Goal: Task Accomplishment & Management: Complete application form

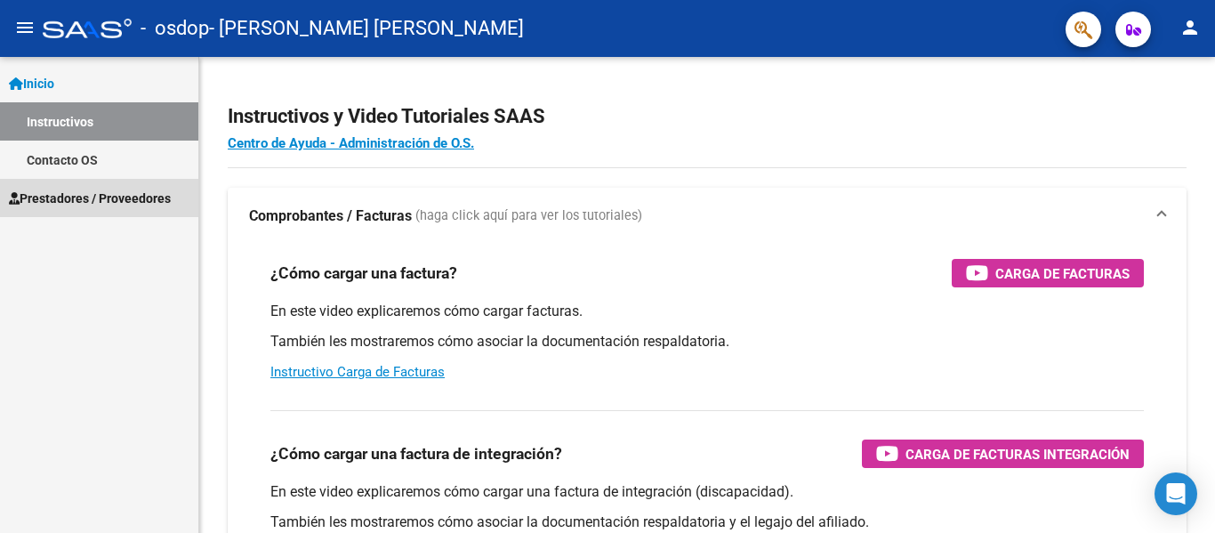
click at [97, 195] on span "Prestadores / Proveedores" at bounding box center [90, 199] width 162 height 20
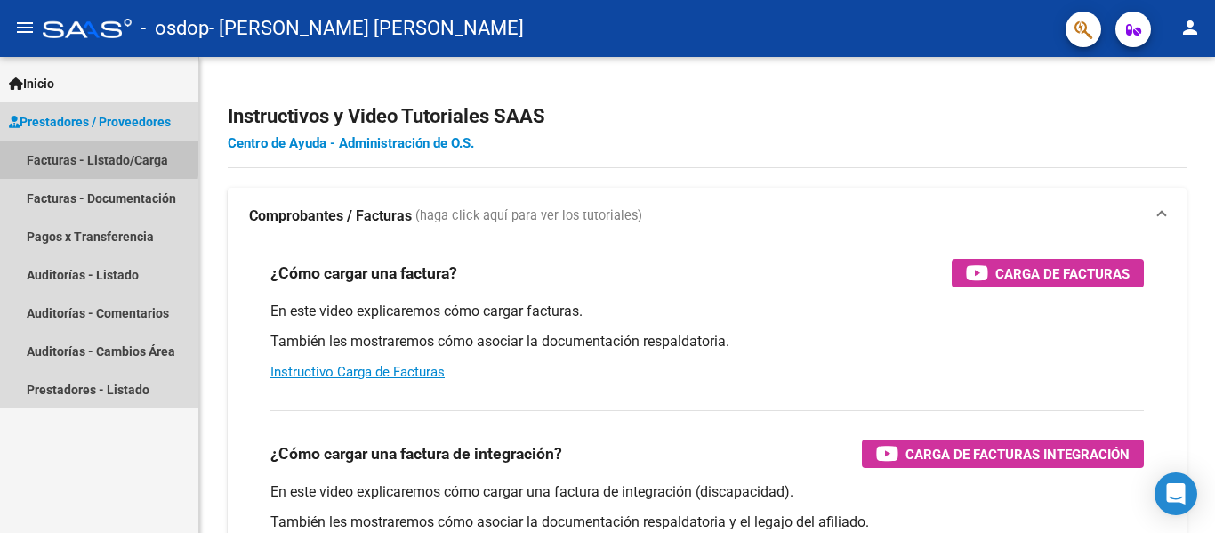
click at [61, 155] on link "Facturas - Listado/Carga" at bounding box center [99, 160] width 198 height 38
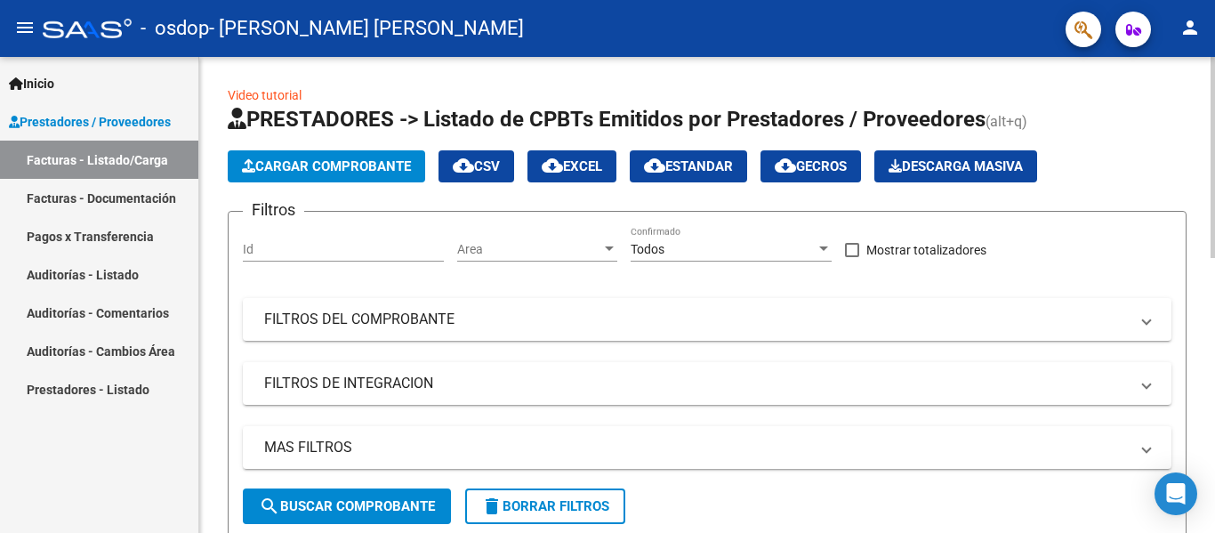
scroll to position [476, 0]
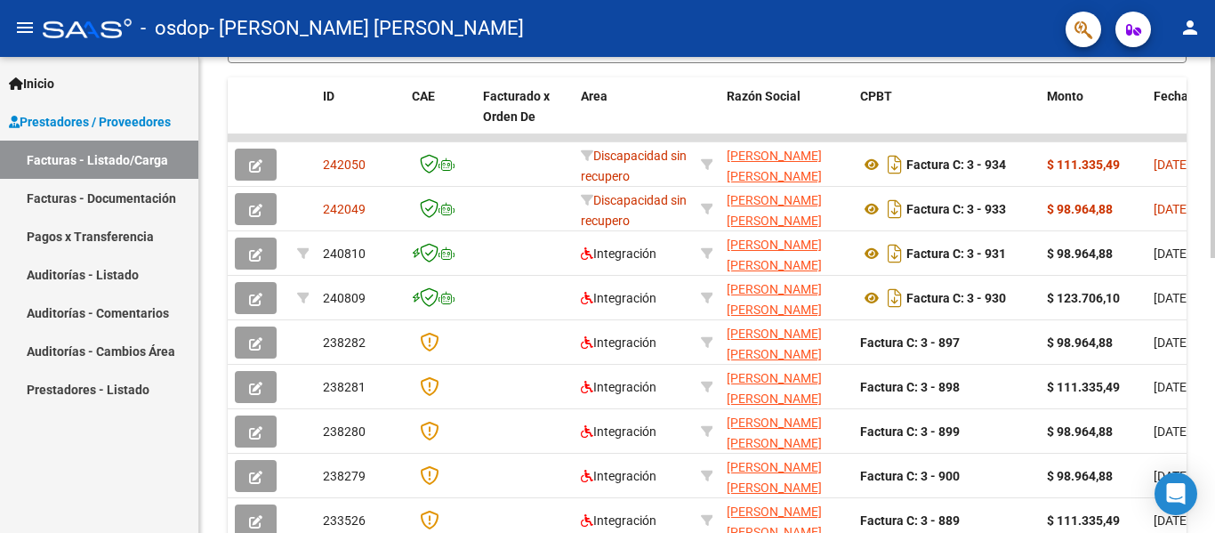
click at [1213, 519] on div at bounding box center [1212, 295] width 4 height 476
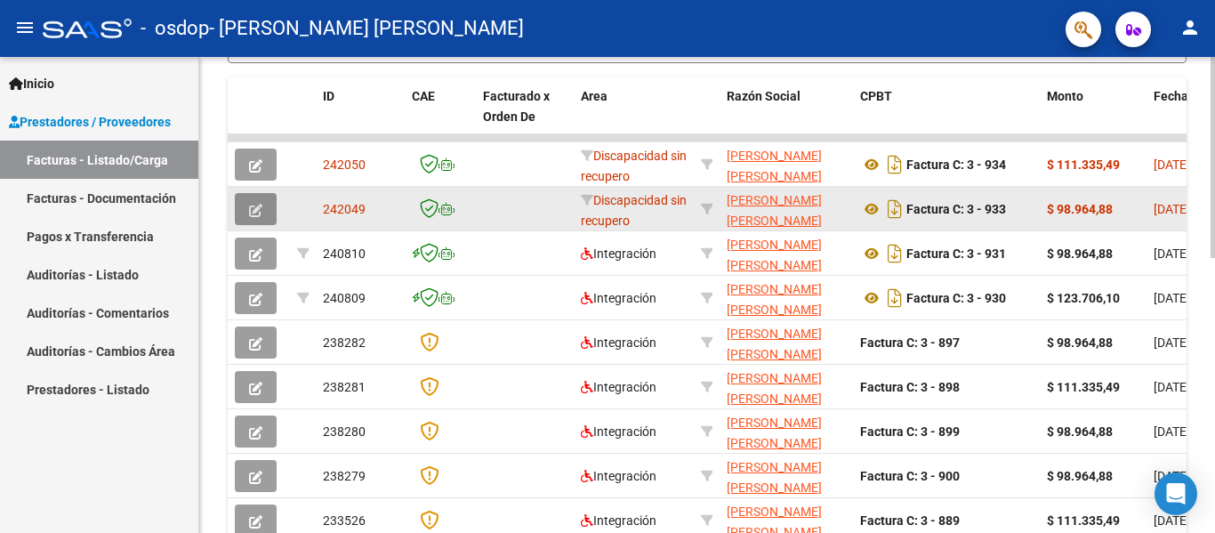
click at [251, 204] on icon "button" at bounding box center [255, 210] width 13 height 13
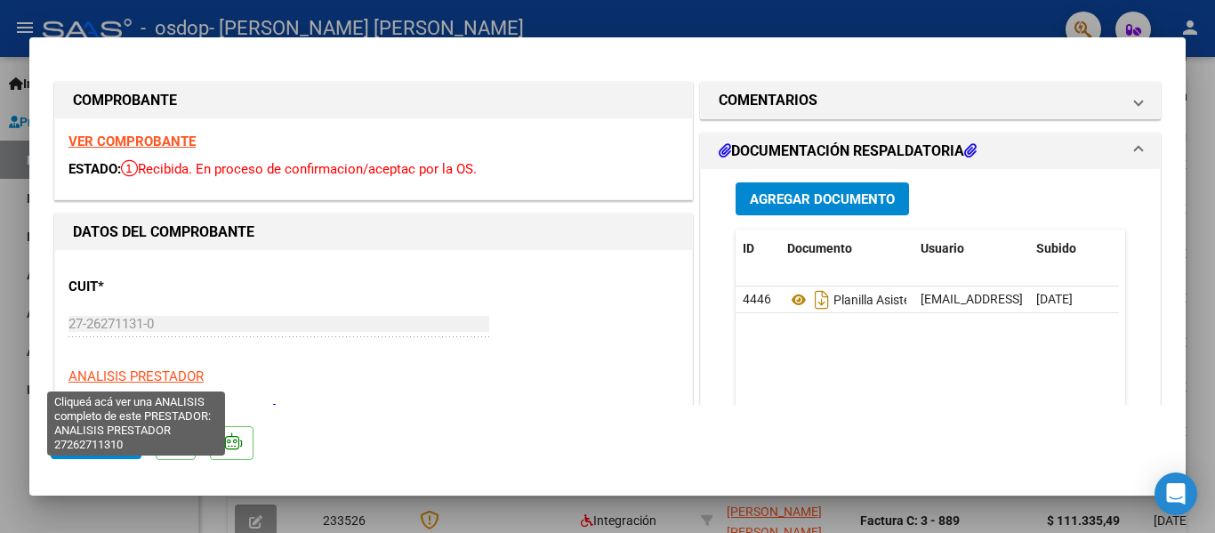
click at [177, 379] on span "ANALISIS PRESTADOR" at bounding box center [135, 376] width 135 height 16
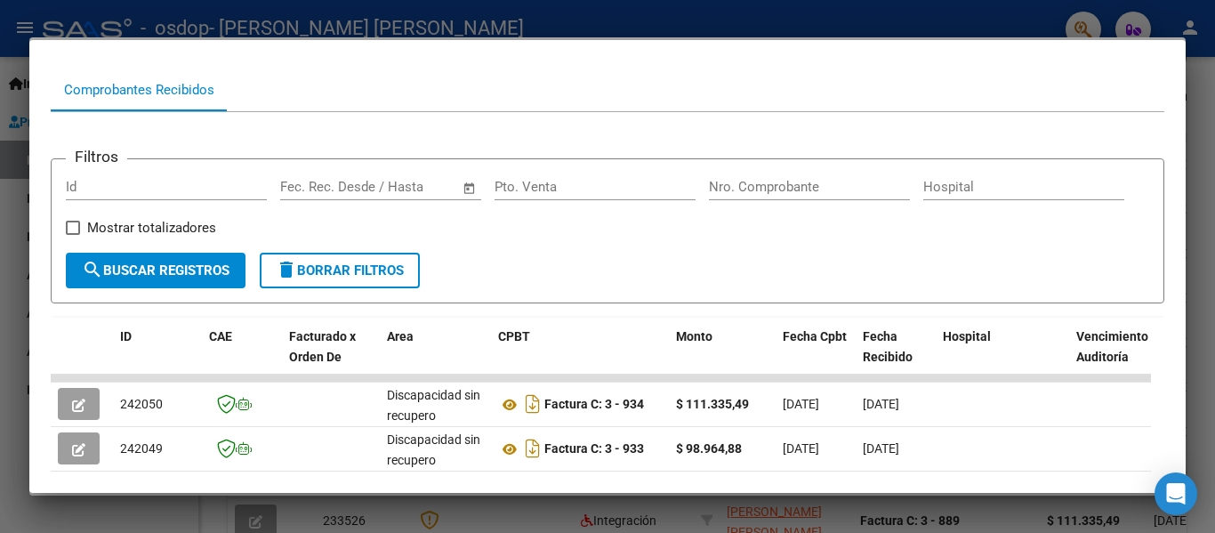
scroll to position [178, 0]
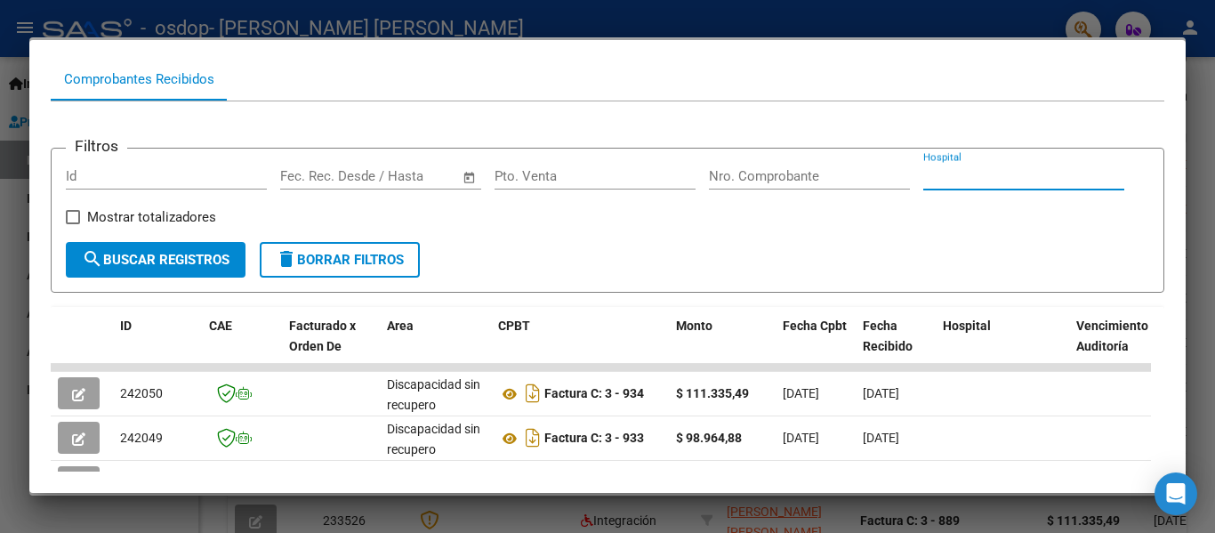
click at [923, 184] on input "Hospital" at bounding box center [1023, 176] width 201 height 16
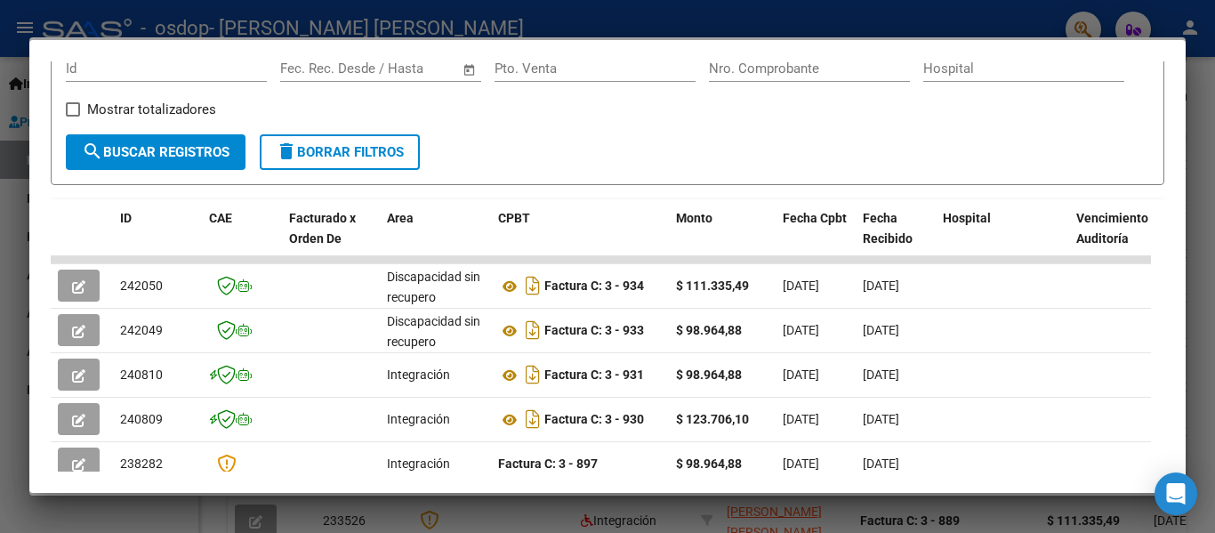
scroll to position [320, 0]
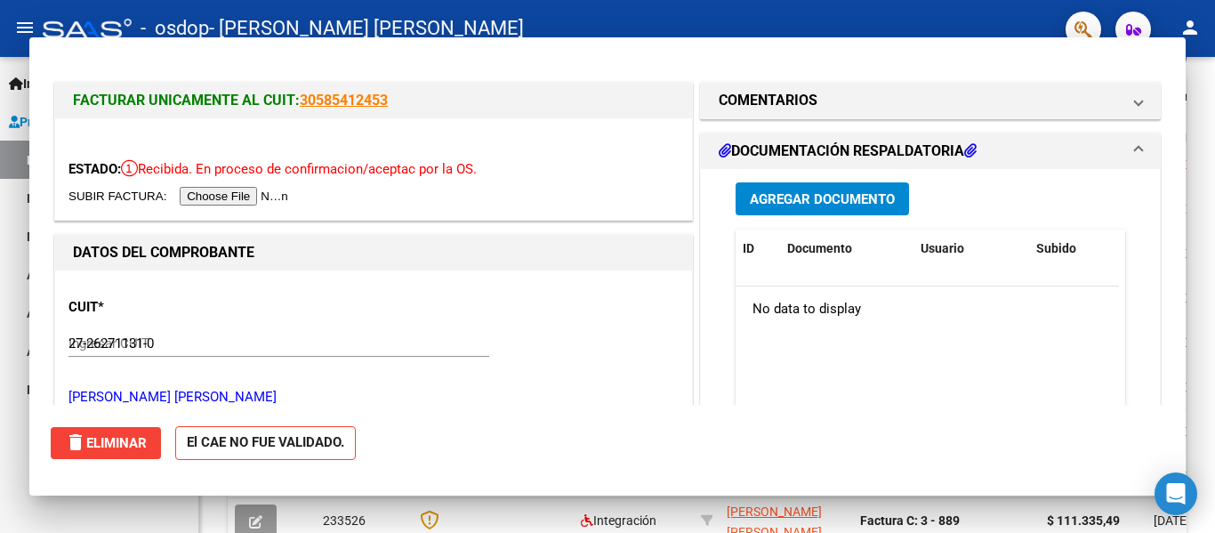
type input "$ 0,00"
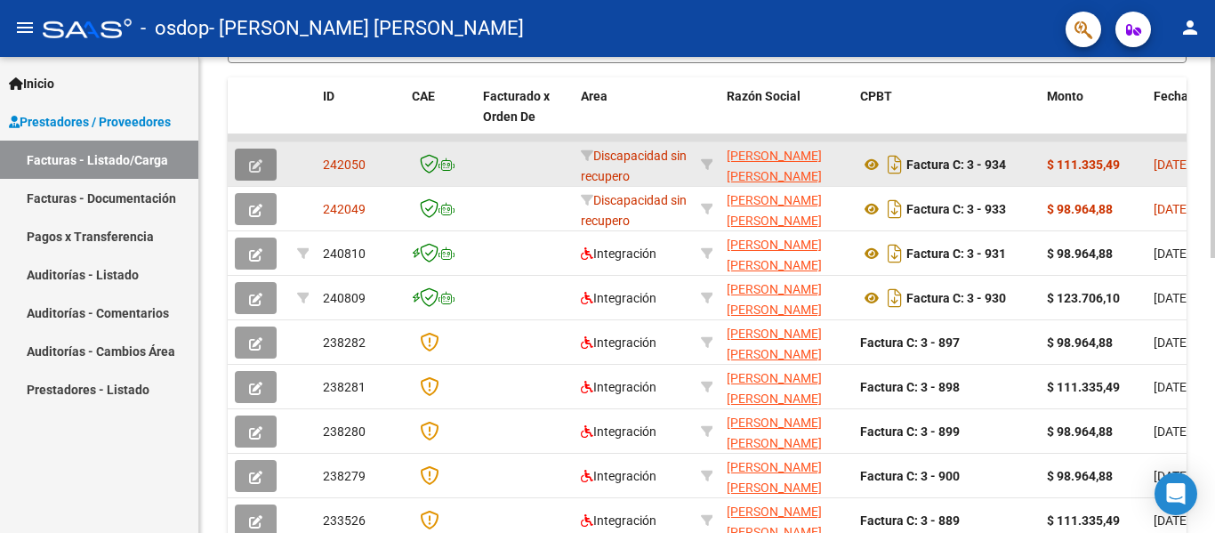
click at [261, 157] on span "button" at bounding box center [255, 165] width 13 height 16
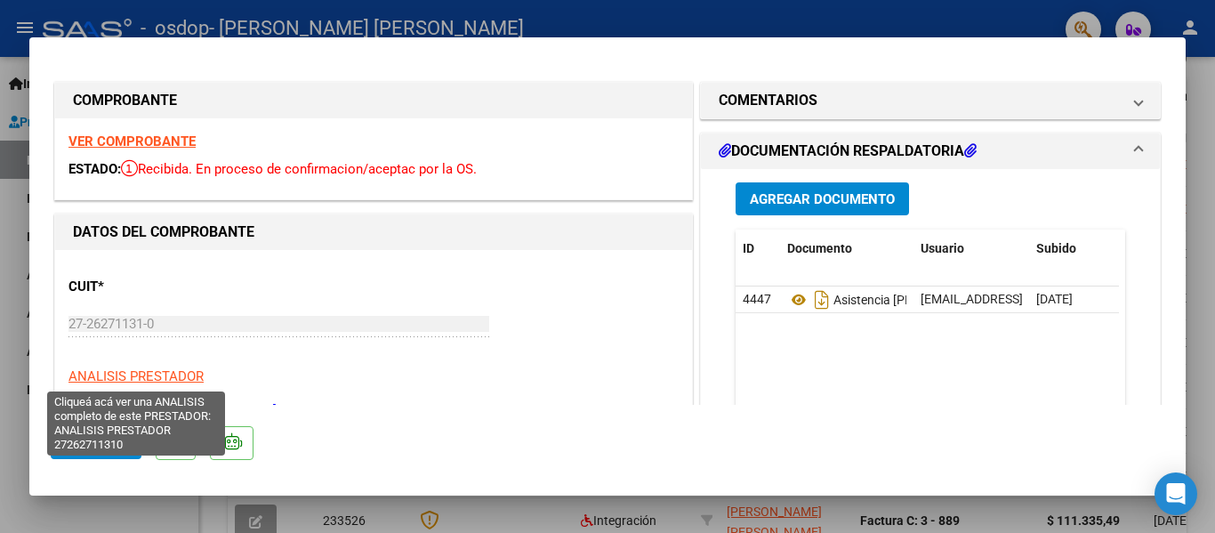
click at [131, 383] on span "ANALISIS PRESTADOR" at bounding box center [135, 376] width 135 height 16
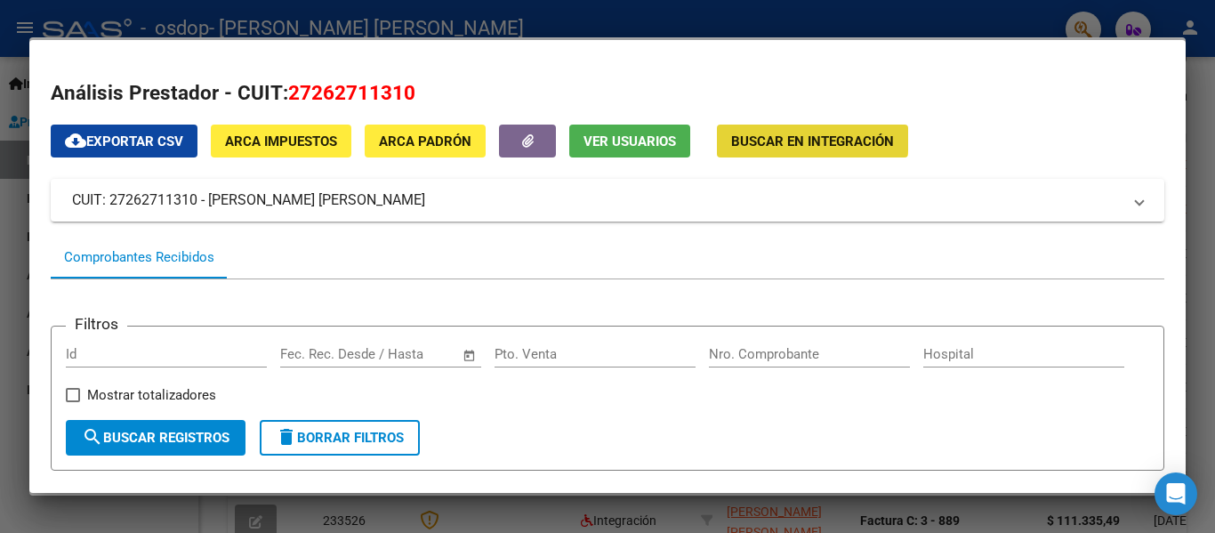
click at [752, 133] on span "Buscar en Integración" at bounding box center [812, 141] width 163 height 16
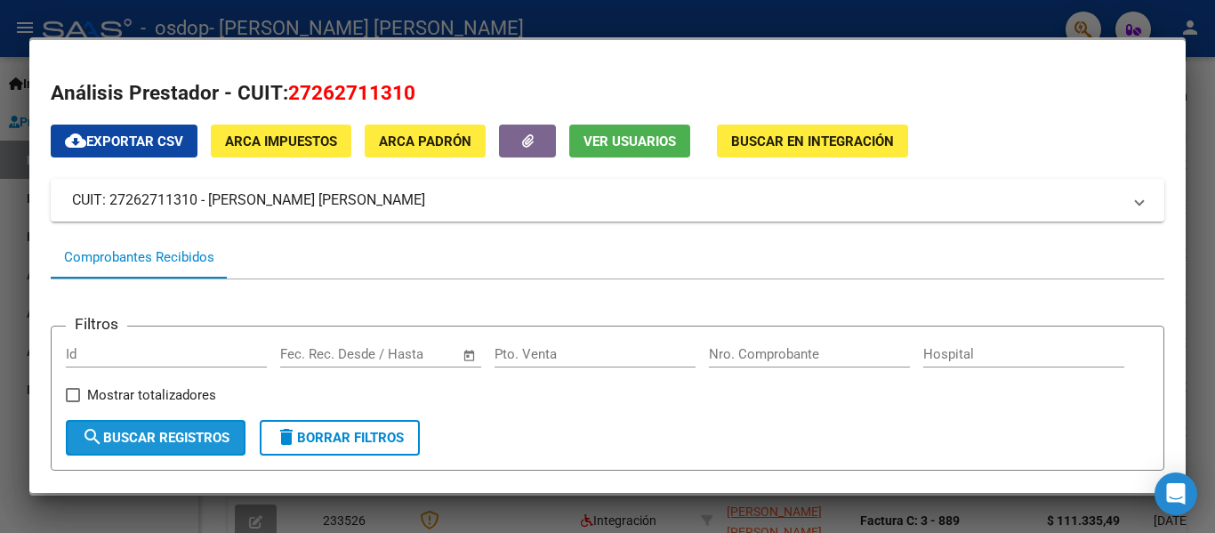
click at [185, 435] on button "search Buscar Registros" at bounding box center [156, 438] width 180 height 36
click at [1119, 202] on span "CUIT: 27262711310 - [PERSON_NAME] [PERSON_NAME]" at bounding box center [604, 199] width 1064 height 21
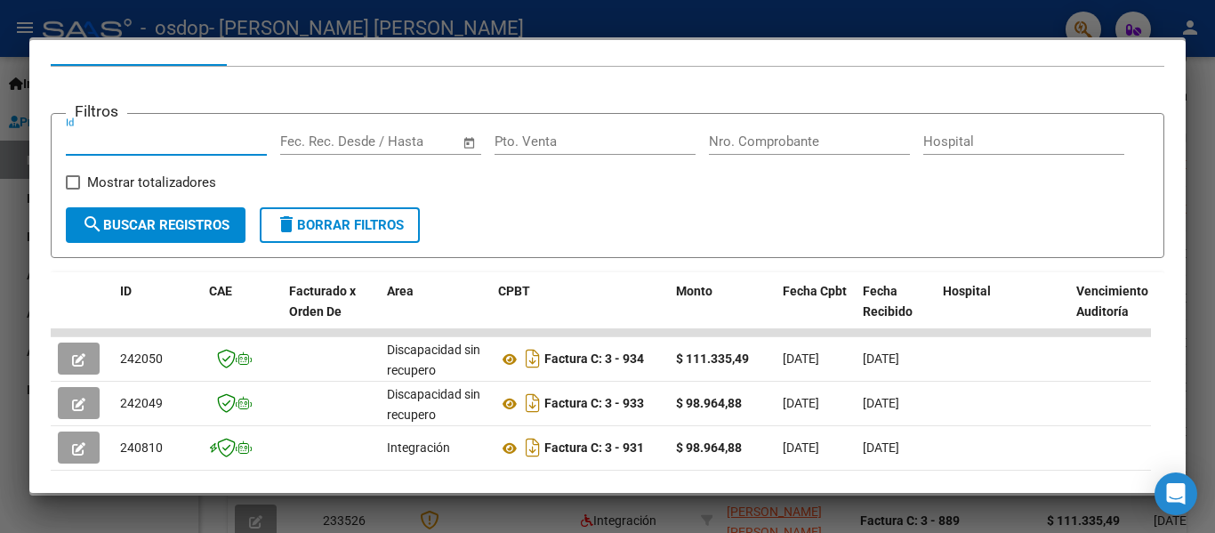
click at [210, 141] on input "Id" at bounding box center [166, 141] width 201 height 16
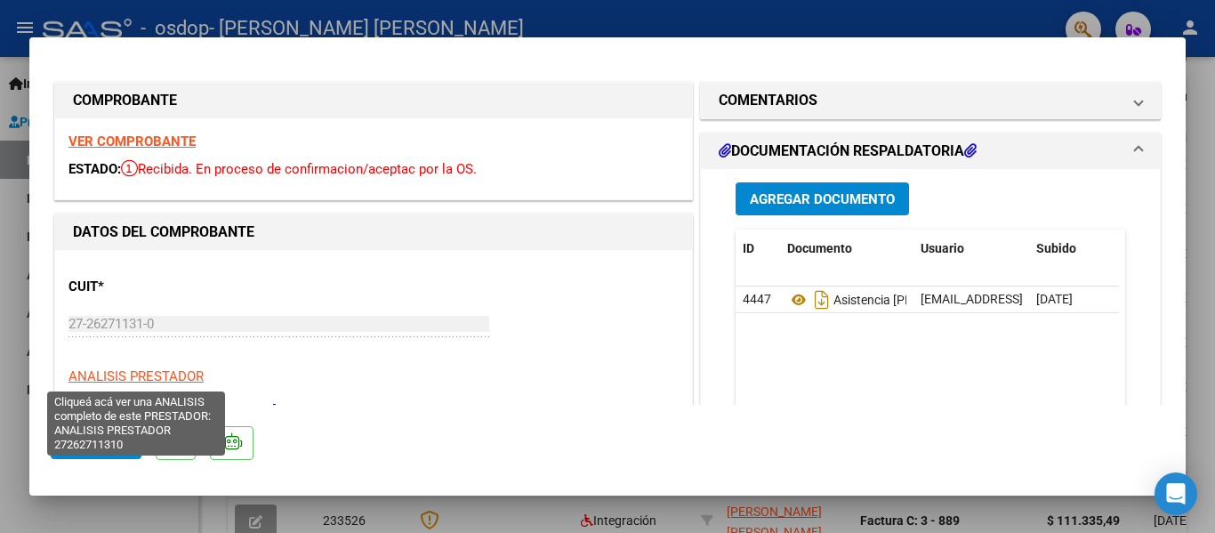
click at [165, 375] on span "ANALISIS PRESTADOR" at bounding box center [135, 376] width 135 height 16
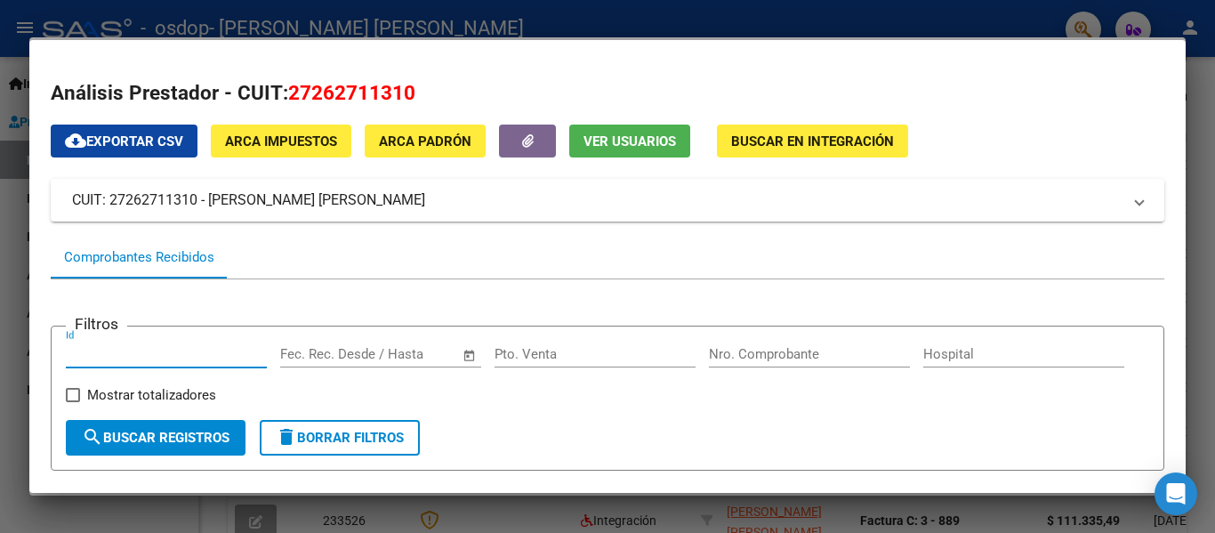
click at [76, 349] on input "Id" at bounding box center [166, 354] width 201 height 16
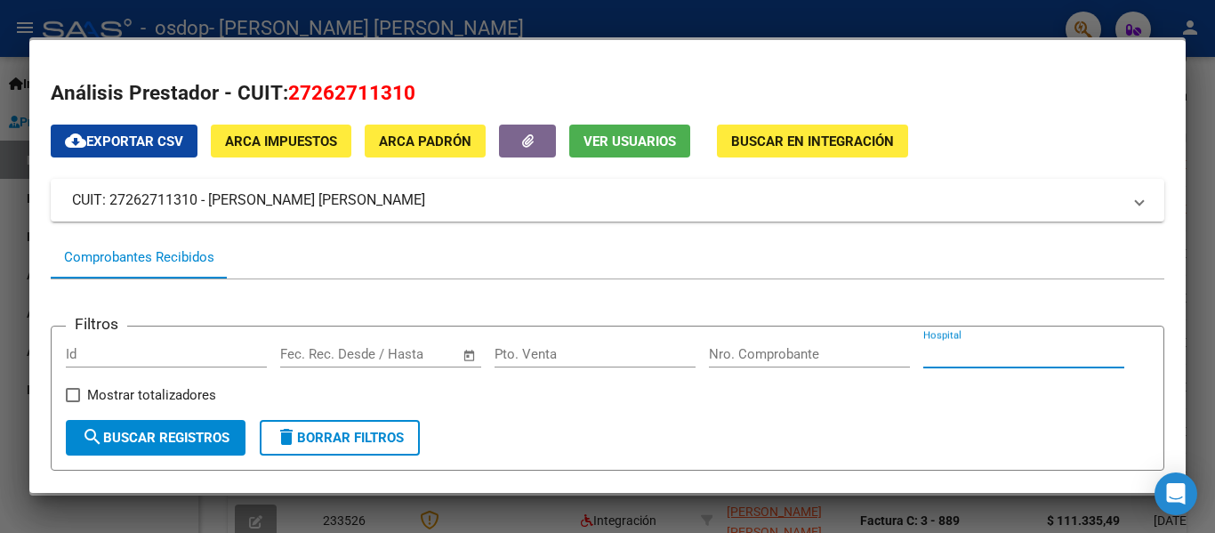
click at [923, 362] on input "Hospital" at bounding box center [1023, 354] width 201 height 16
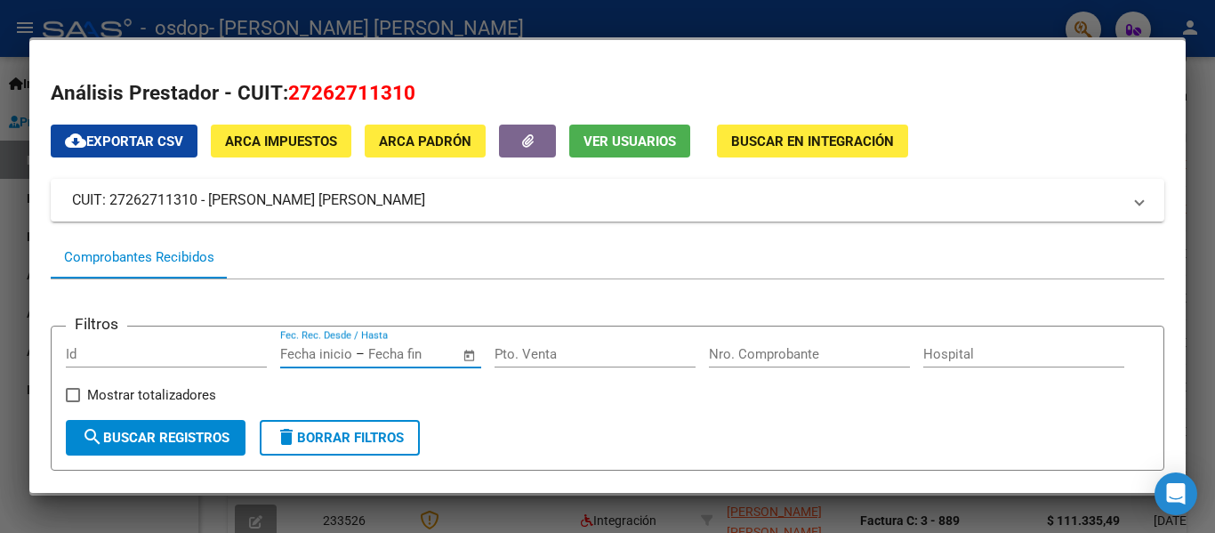
click at [403, 353] on input "text" at bounding box center [411, 354] width 86 height 16
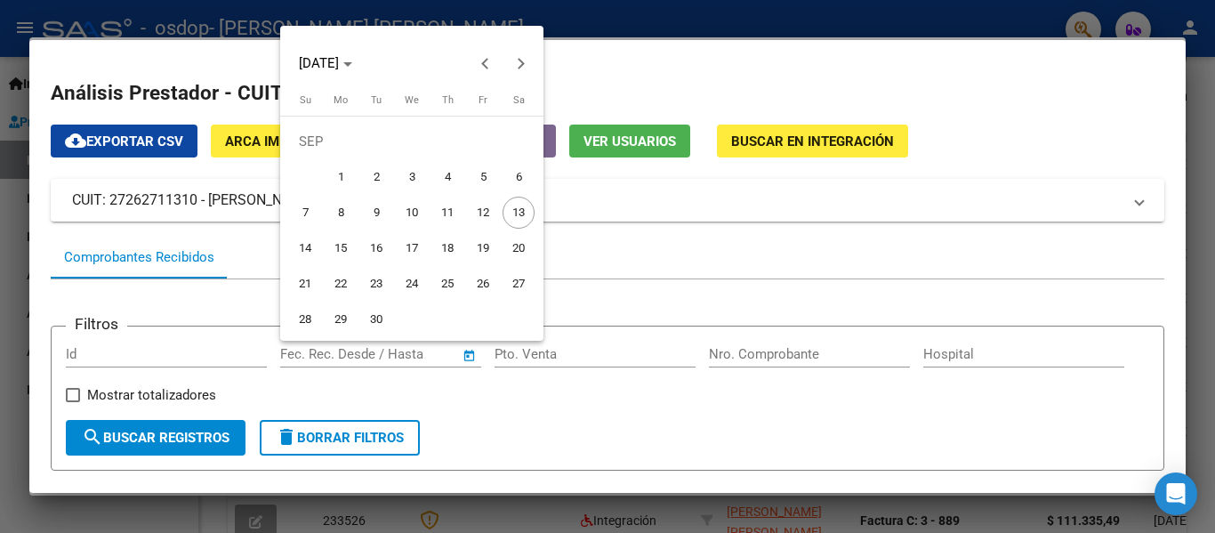
click at [119, 354] on div at bounding box center [607, 266] width 1215 height 533
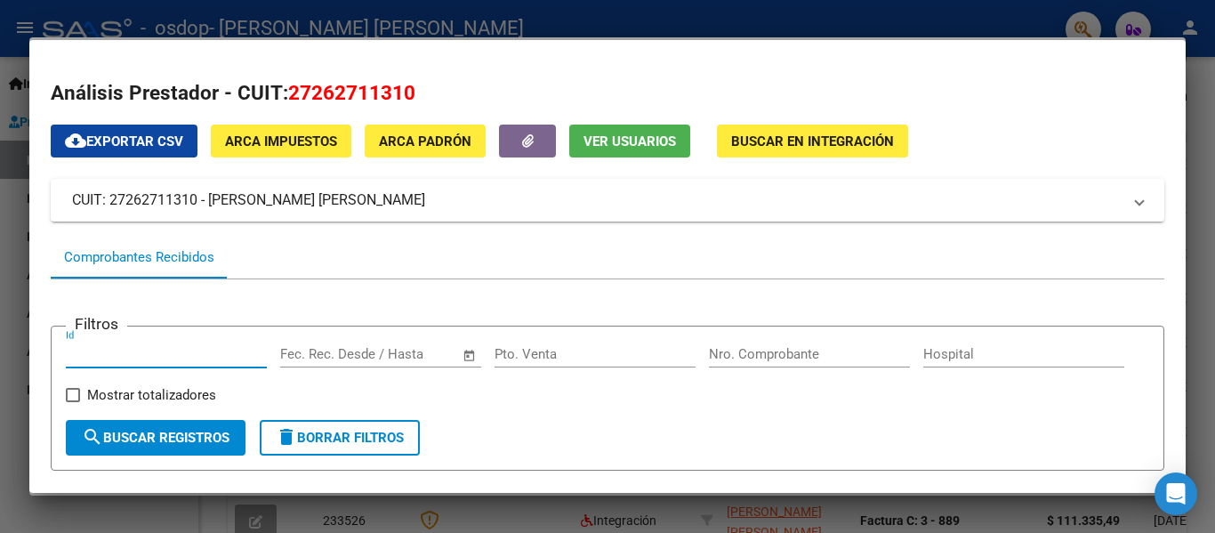
click at [118, 355] on input "Id" at bounding box center [166, 354] width 201 height 16
click at [242, 369] on div "Id" at bounding box center [166, 363] width 201 height 44
click at [237, 357] on input "Id" at bounding box center [166, 354] width 201 height 16
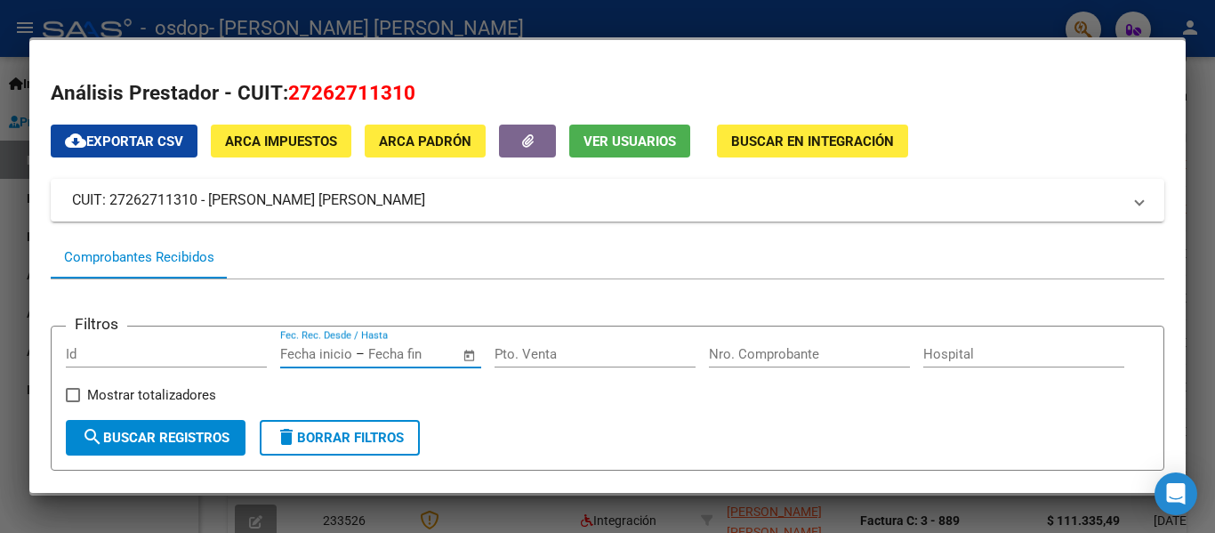
click at [324, 354] on input "text" at bounding box center [316, 354] width 72 height 16
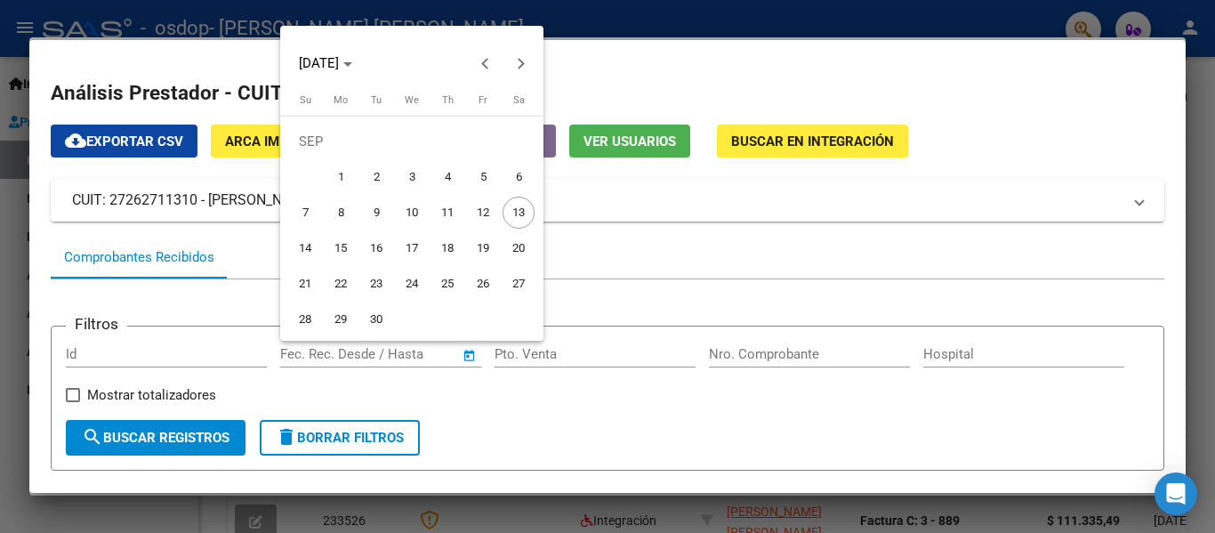
click at [548, 350] on div at bounding box center [607, 266] width 1215 height 533
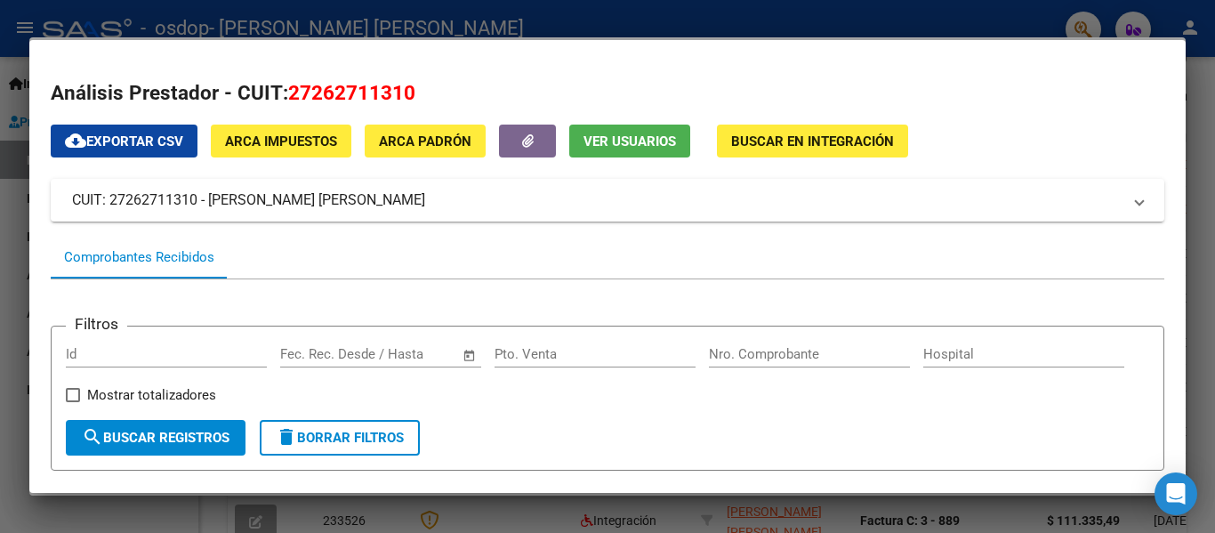
click at [567, 364] on div "Pto. Venta" at bounding box center [594, 354] width 201 height 27
click at [719, 358] on input "Nro. Comprobante" at bounding box center [809, 354] width 201 height 16
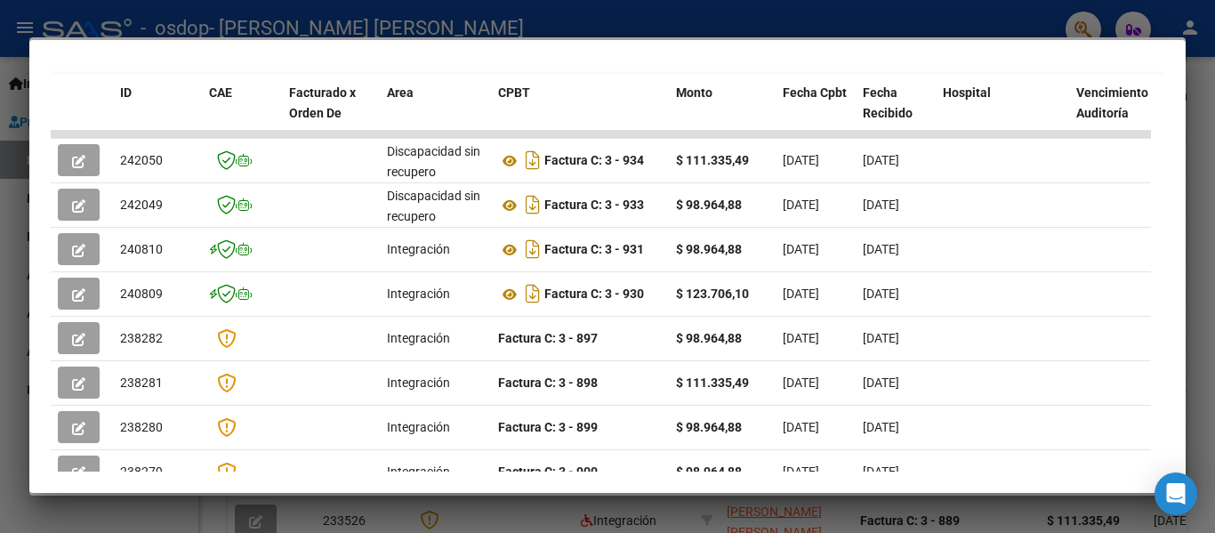
scroll to position [427, 0]
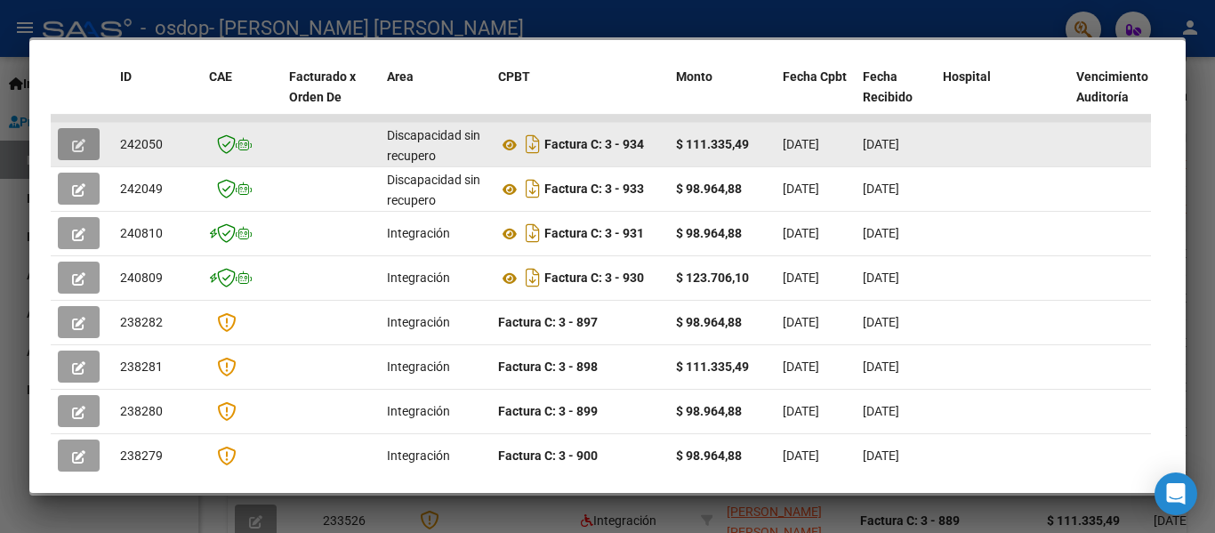
click at [73, 152] on icon "button" at bounding box center [78, 145] width 13 height 13
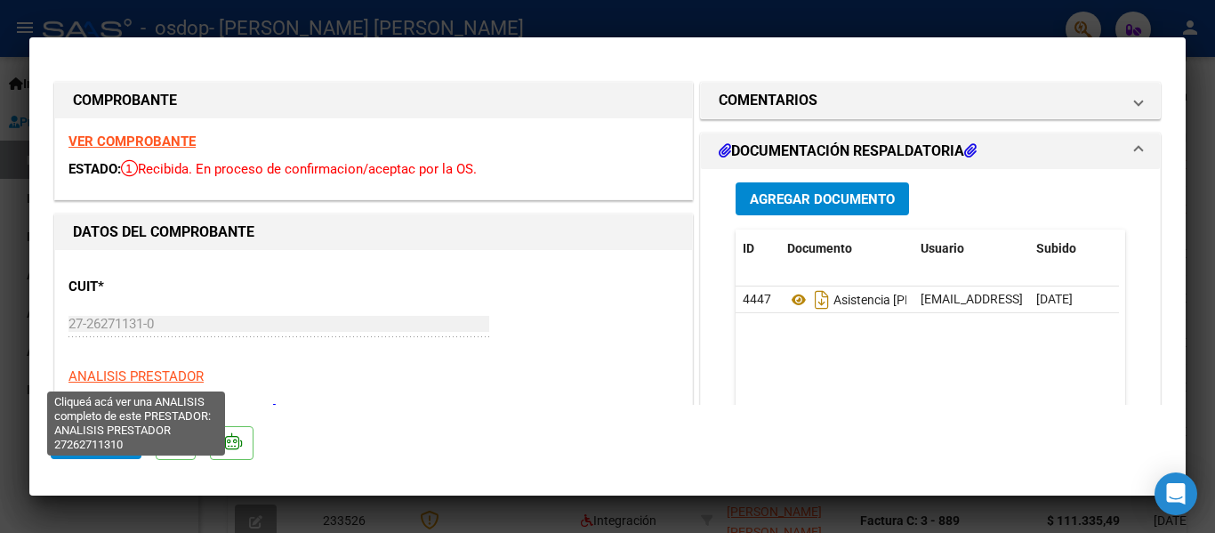
click at [179, 374] on span "ANALISIS PRESTADOR" at bounding box center [135, 376] width 135 height 16
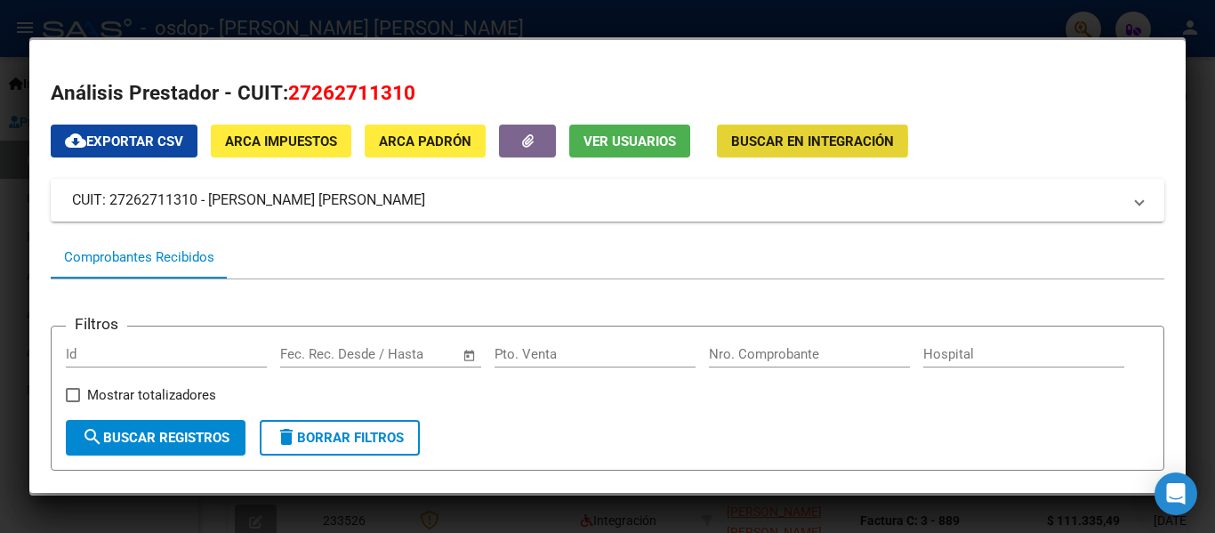
click at [748, 141] on span "Buscar en Integración" at bounding box center [812, 141] width 163 height 16
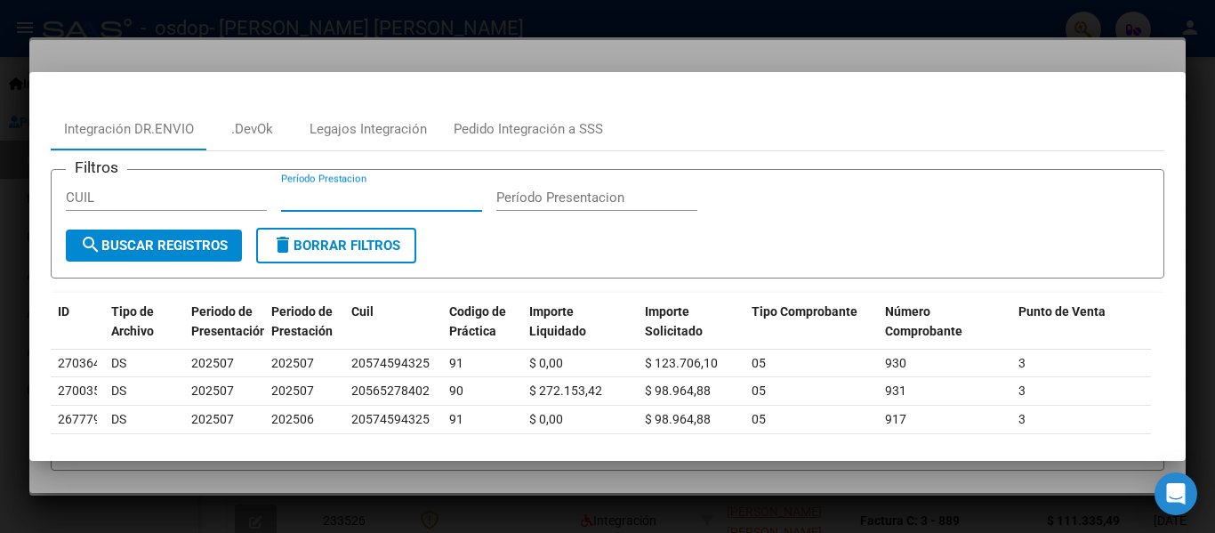
click at [416, 199] on input "Período Prestacion" at bounding box center [381, 197] width 201 height 16
click at [205, 208] on div "CUIL" at bounding box center [166, 197] width 201 height 27
click at [324, 202] on input "Período Prestacion" at bounding box center [381, 197] width 201 height 16
type input "202508"
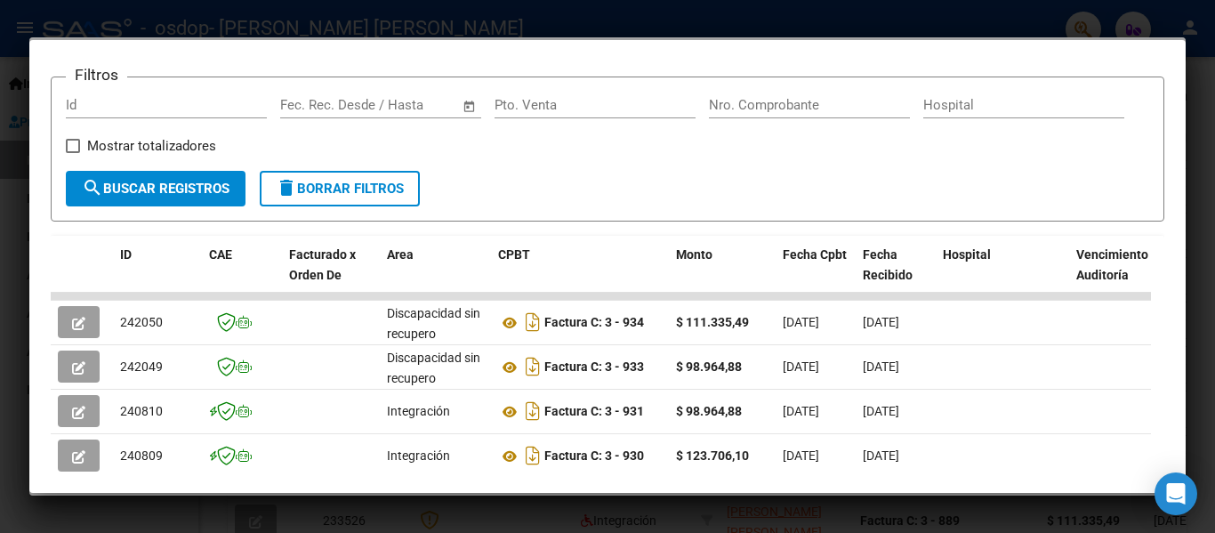
scroll to position [0, 0]
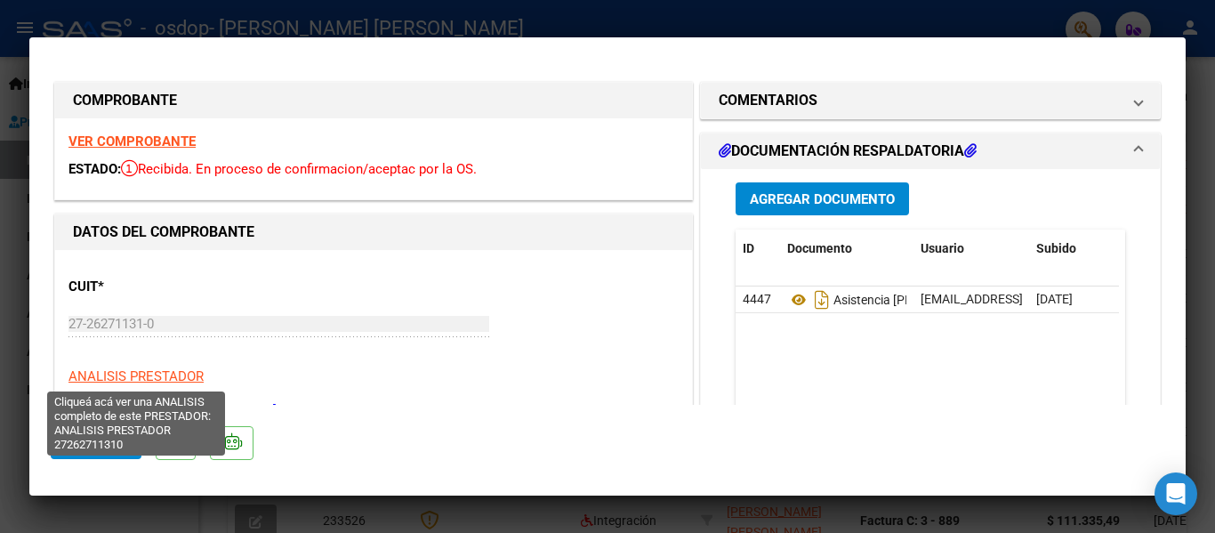
click at [111, 372] on span "ANALISIS PRESTADOR" at bounding box center [135, 376] width 135 height 16
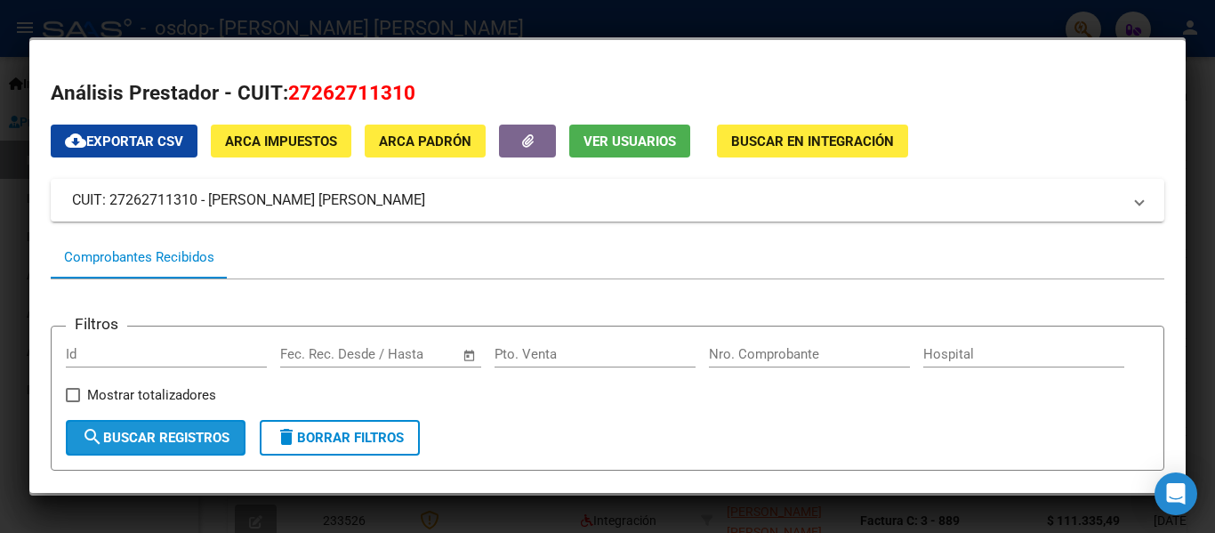
click at [209, 445] on span "search Buscar Registros" at bounding box center [156, 438] width 148 height 16
